Goal: Task Accomplishment & Management: Manage account settings

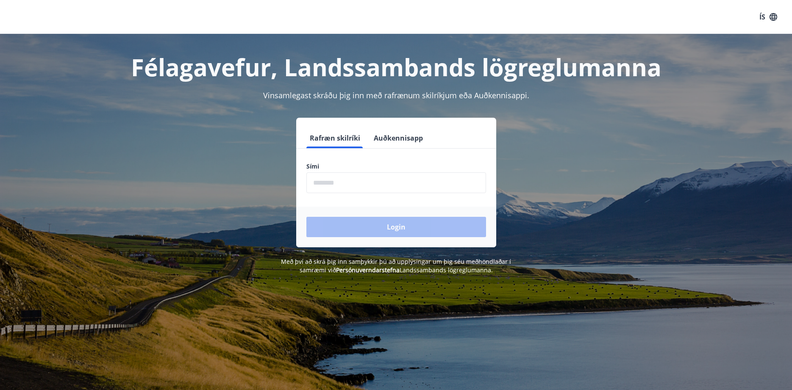
click at [313, 185] on input "phone" at bounding box center [396, 182] width 180 height 21
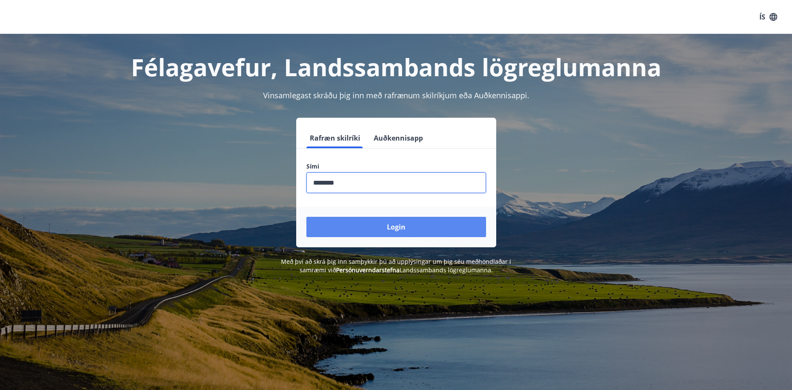
type input "********"
click at [401, 235] on button "Login" at bounding box center [396, 227] width 180 height 20
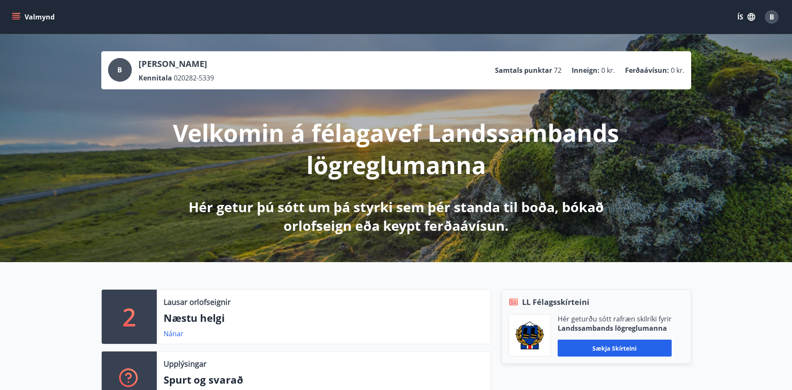
click at [14, 17] on icon "menu" at bounding box center [16, 17] width 9 height 1
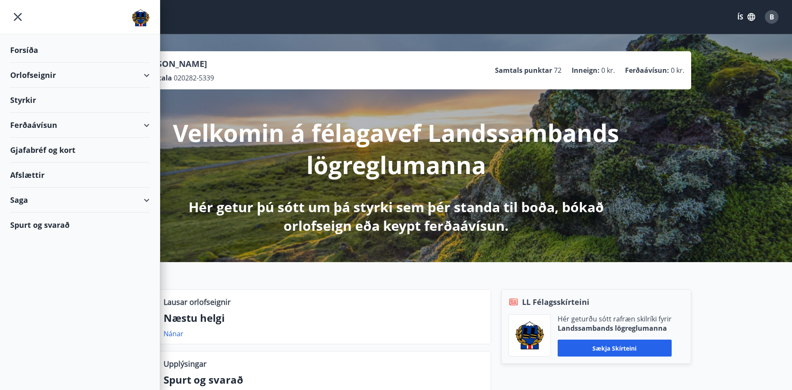
click at [30, 50] on div "Forsíða" at bounding box center [79, 50] width 139 height 25
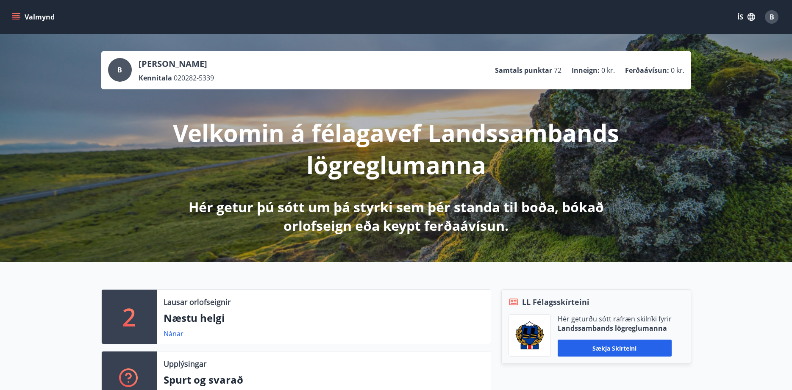
click at [17, 19] on icon "menu" at bounding box center [16, 19] width 8 height 1
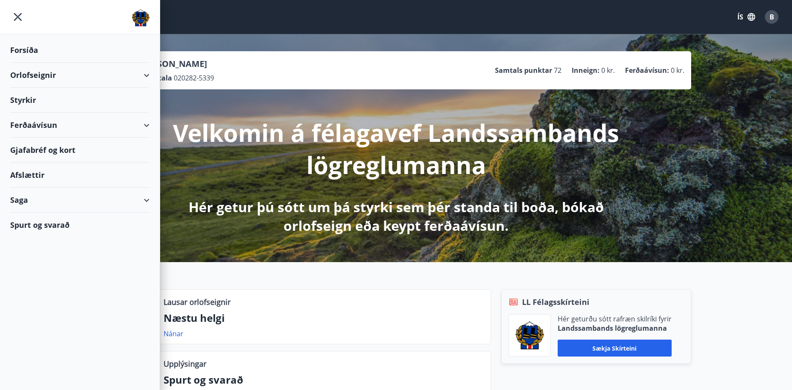
click at [138, 19] on img at bounding box center [141, 17] width 18 height 17
